Goal: Book appointment/travel/reservation

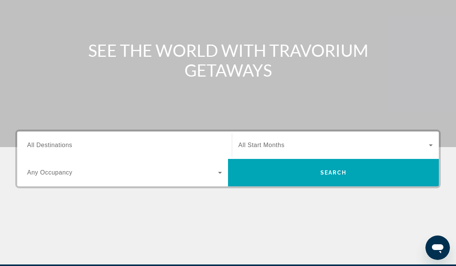
scroll to position [85, 0]
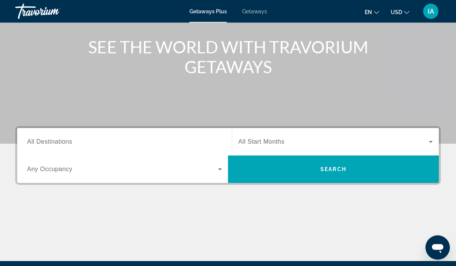
click at [63, 145] on span "All Destinations" at bounding box center [49, 142] width 45 height 6
click at [63, 145] on input "Destination All Destinations" at bounding box center [124, 142] width 195 height 9
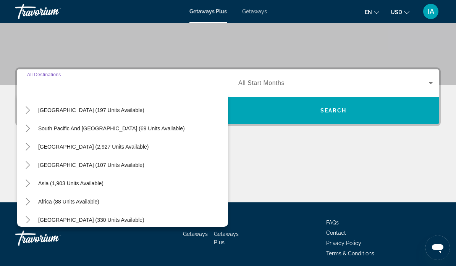
scroll to position [119, 0]
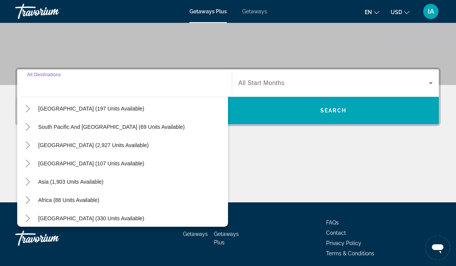
click at [90, 182] on span "Asia (1,903 units available)" at bounding box center [70, 182] width 65 height 6
type input "**********"
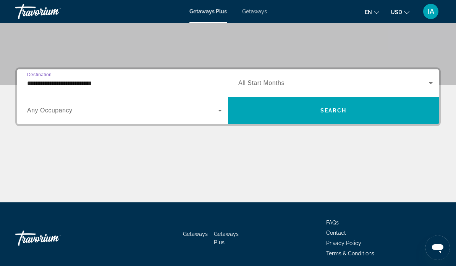
click at [219, 108] on icon "Search widget" at bounding box center [219, 110] width 9 height 9
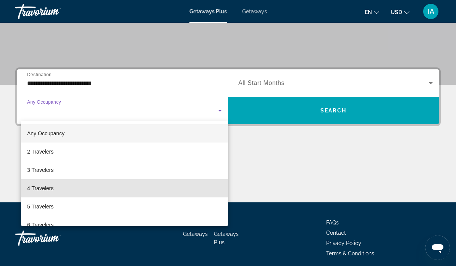
click at [54, 190] on mat-option "4 Travelers" at bounding box center [124, 188] width 207 height 18
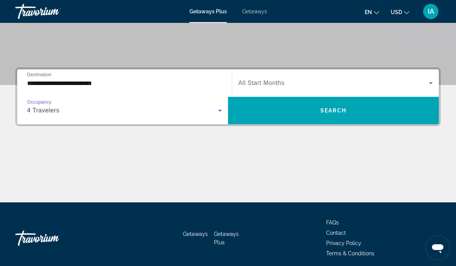
click at [426, 80] on icon "Search widget" at bounding box center [430, 83] width 9 height 9
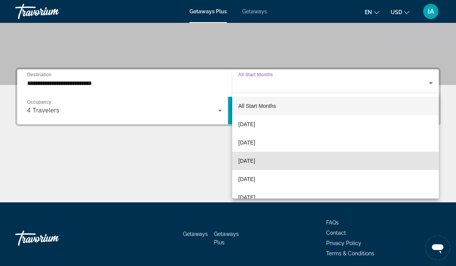
click at [255, 164] on span "[DATE]" at bounding box center [246, 160] width 17 height 9
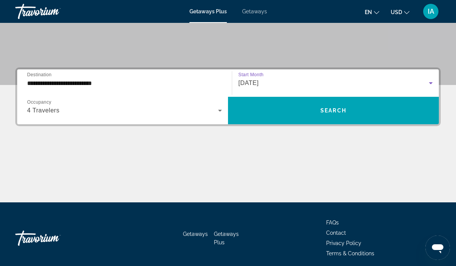
click at [340, 109] on span "Search" at bounding box center [333, 111] width 26 height 6
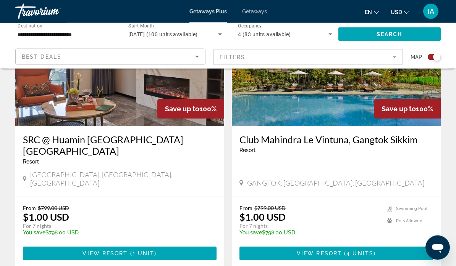
scroll to position [328, 0]
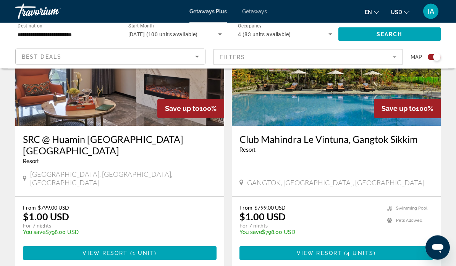
click at [260, 236] on p "temp" at bounding box center [309, 238] width 140 height 5
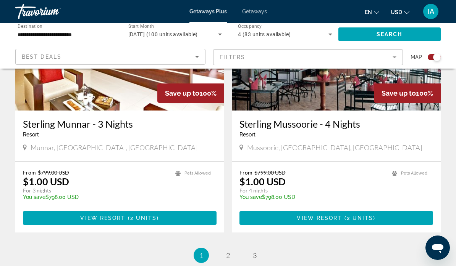
scroll to position [1729, 0]
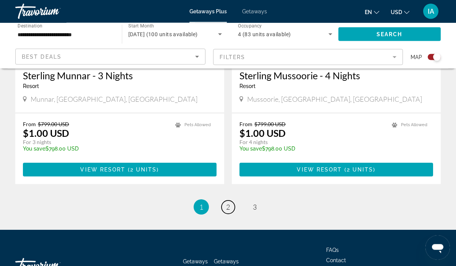
click at [224, 201] on link "page 2" at bounding box center [227, 207] width 13 height 13
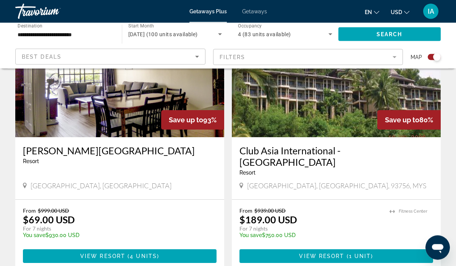
scroll to position [1676, 0]
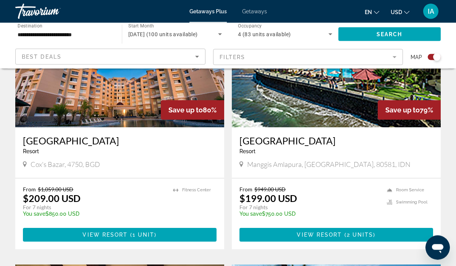
scroll to position [325, 0]
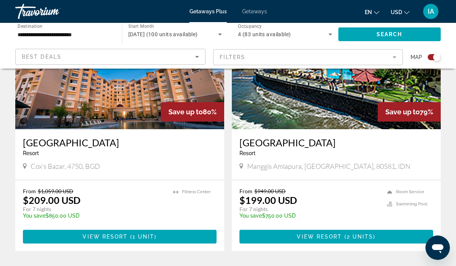
click at [52, 31] on input "**********" at bounding box center [65, 34] width 94 height 9
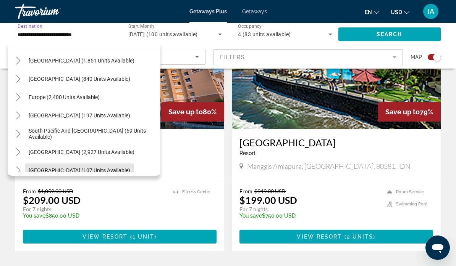
scroll to position [57, 0]
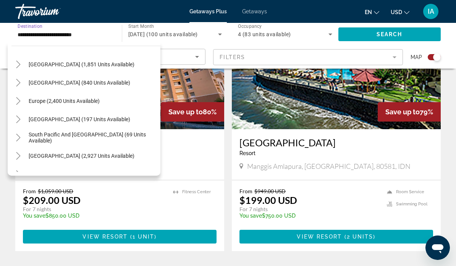
click at [48, 101] on span "Europe (2,400 units available)" at bounding box center [64, 101] width 71 height 6
type input "**********"
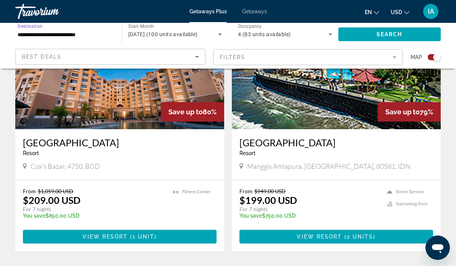
click at [381, 32] on span "Search" at bounding box center [389, 34] width 26 height 6
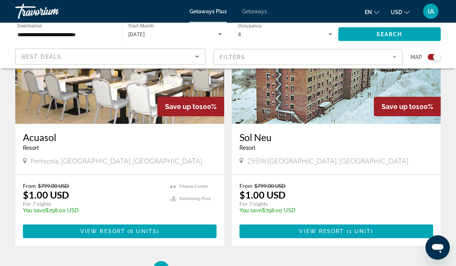
scroll to position [1628, 0]
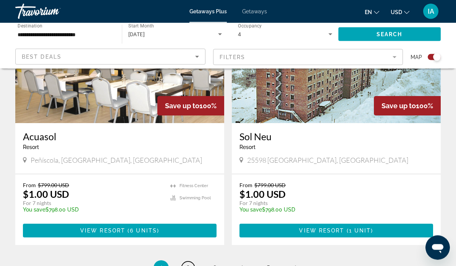
click at [185, 266] on link "page 2" at bounding box center [187, 268] width 13 height 13
